Goal: Task Accomplishment & Management: Manage account settings

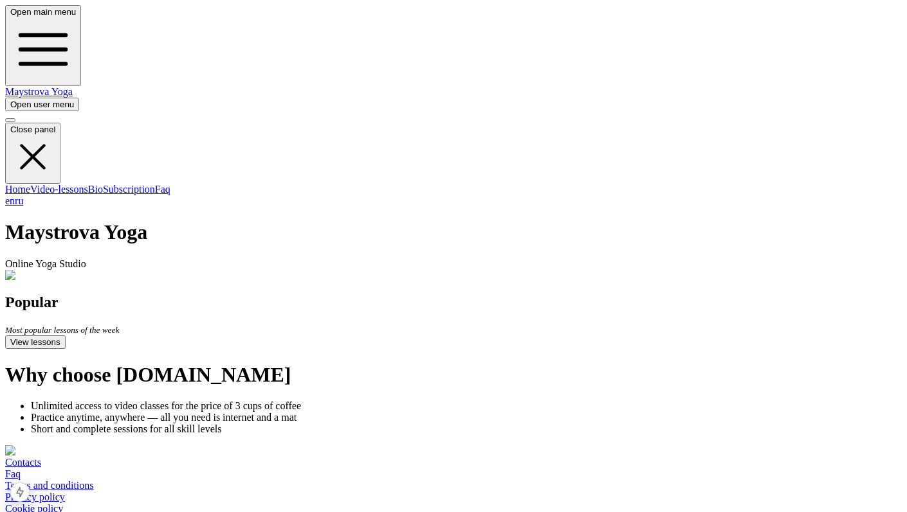
click at [10, 100] on span "button" at bounding box center [10, 105] width 0 height 10
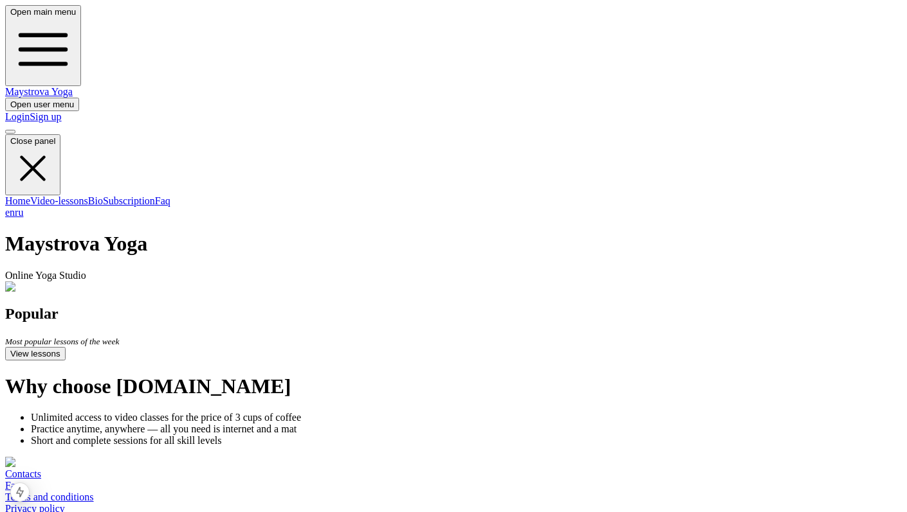
click at [30, 111] on link "Login" at bounding box center [17, 116] width 24 height 11
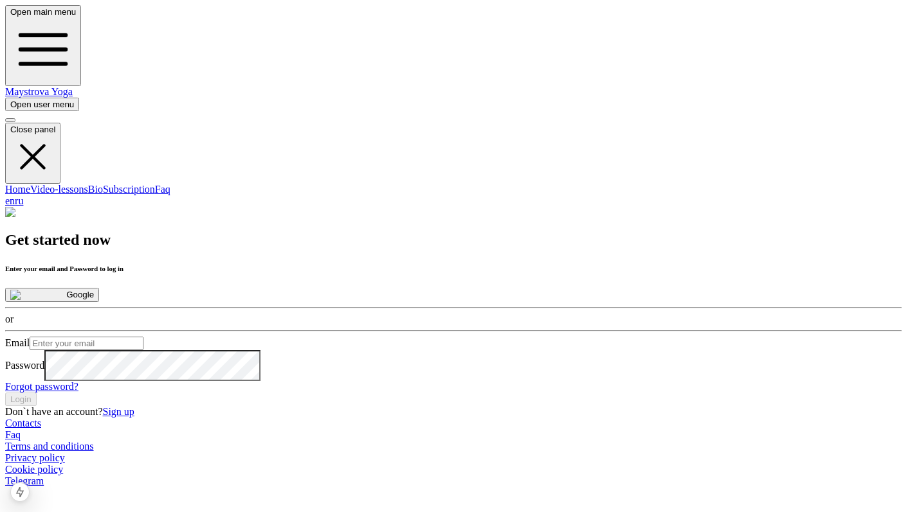
click at [99, 288] on button "Google" at bounding box center [52, 295] width 94 height 14
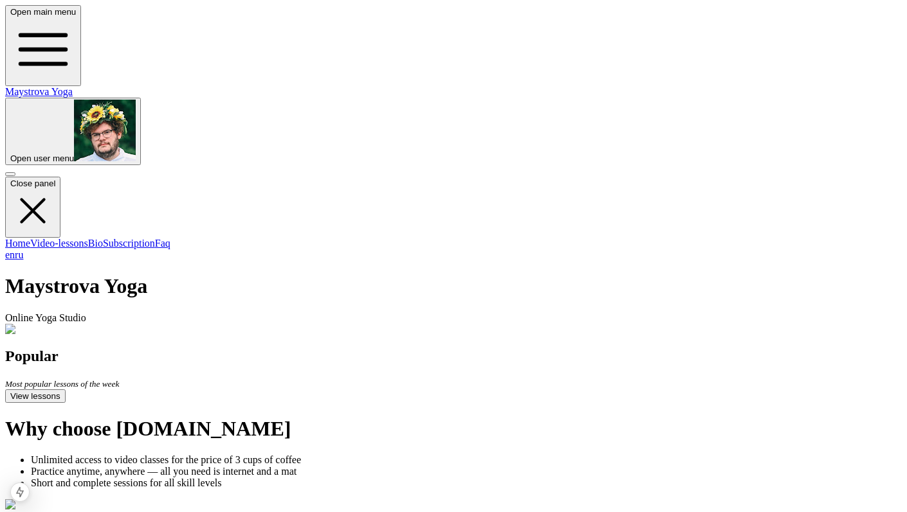
click at [10, 154] on span "button" at bounding box center [10, 159] width 0 height 10
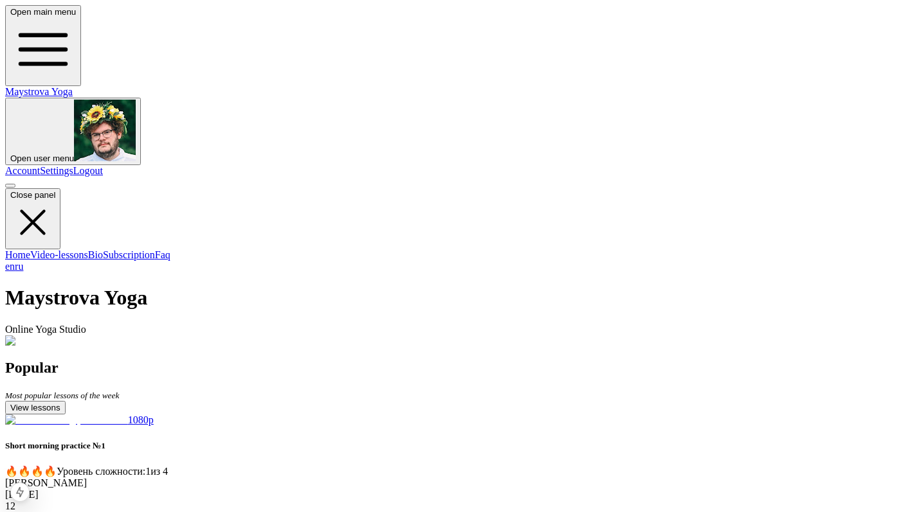
click at [40, 165] on link "Account" at bounding box center [22, 170] width 35 height 11
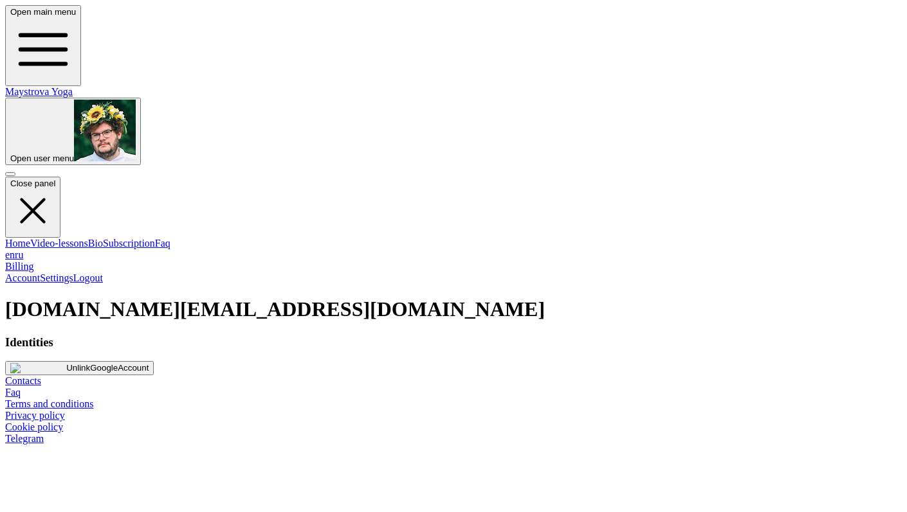
click at [33, 261] on link "Billing" at bounding box center [19, 266] width 28 height 11
click at [154, 361] on button "Unlink Google Account" at bounding box center [79, 368] width 149 height 14
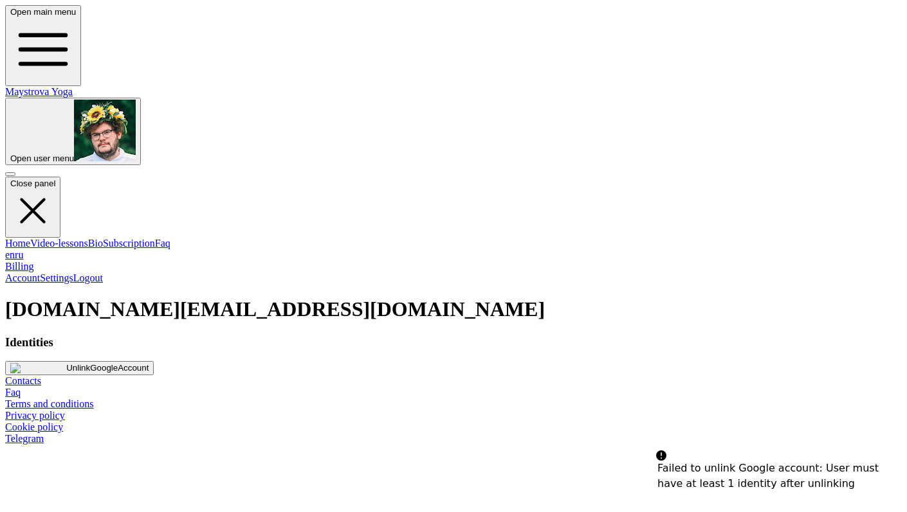
click at [10, 154] on span "button" at bounding box center [10, 159] width 0 height 10
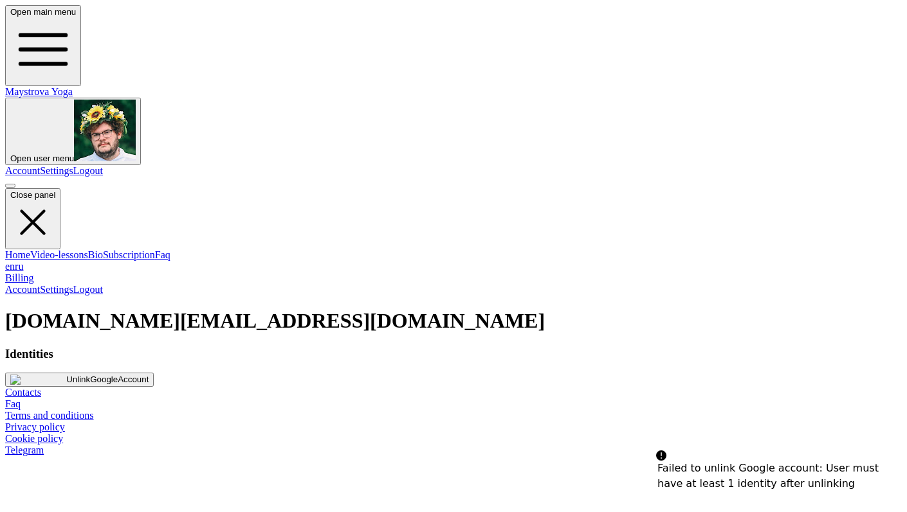
click at [103, 165] on link "Logout" at bounding box center [88, 170] width 30 height 11
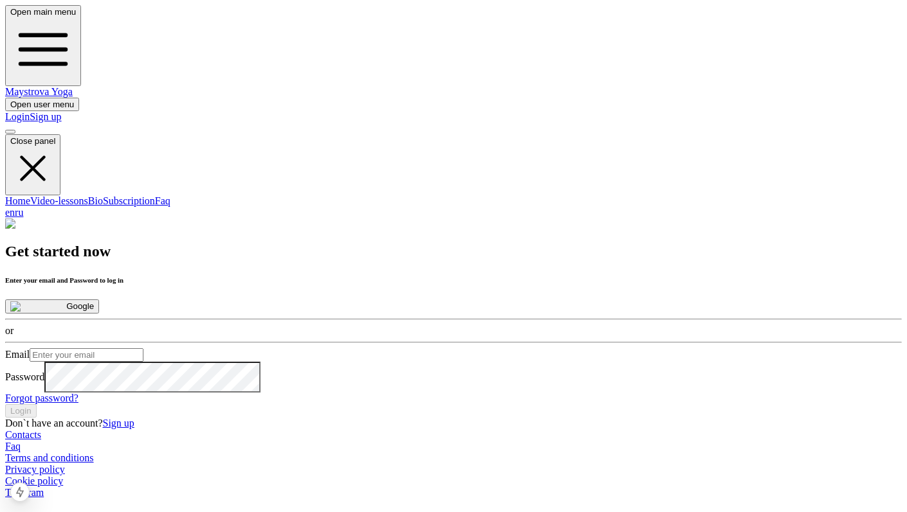
click at [99, 300] on button "Google" at bounding box center [52, 307] width 94 height 14
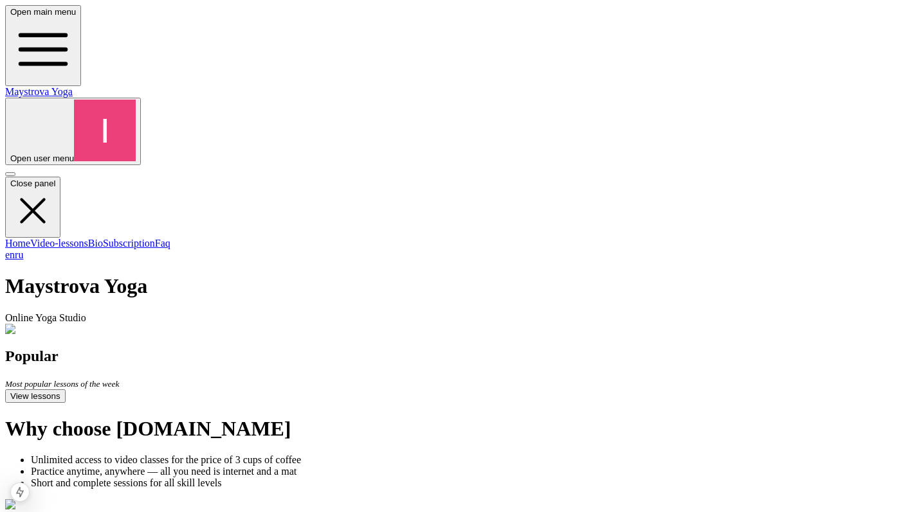
click at [10, 154] on span "button" at bounding box center [10, 159] width 0 height 10
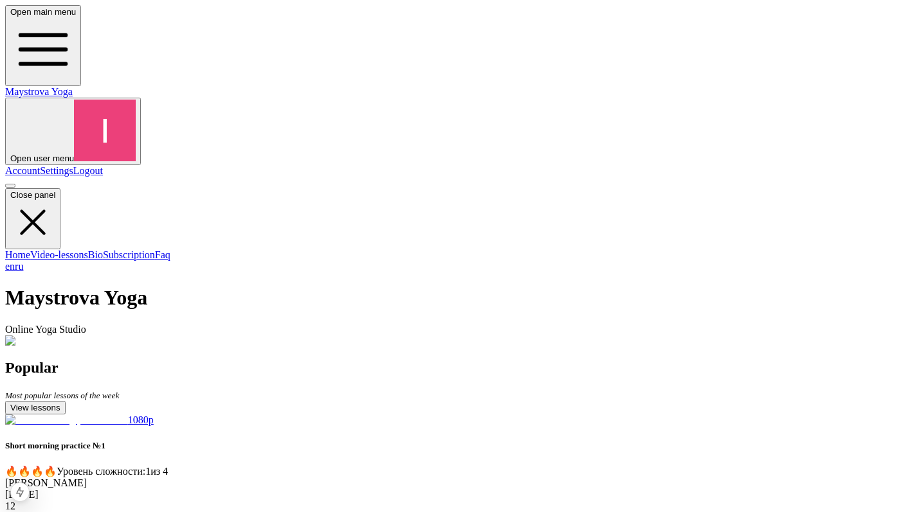
click at [40, 165] on link "Account" at bounding box center [22, 170] width 35 height 11
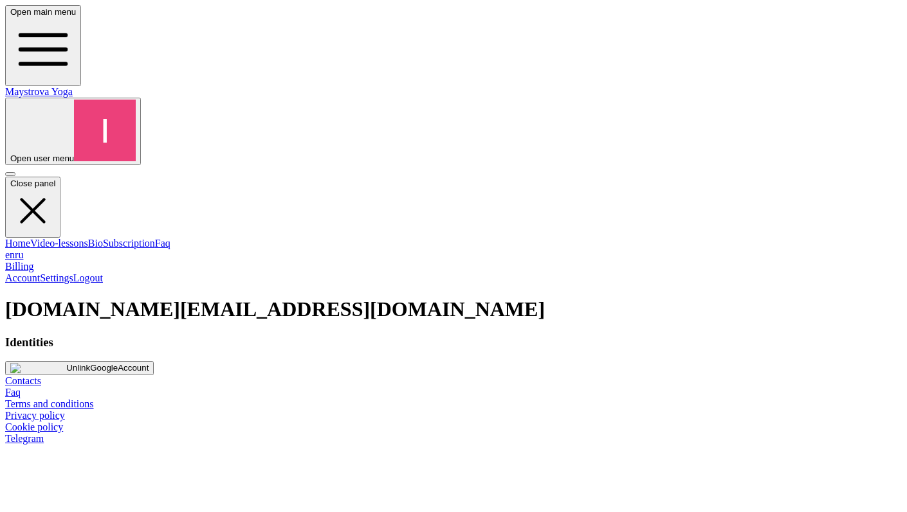
click at [40, 273] on link "Account" at bounding box center [22, 278] width 35 height 11
click at [33, 261] on link "Billing" at bounding box center [19, 266] width 28 height 11
